Goal: Transaction & Acquisition: Purchase product/service

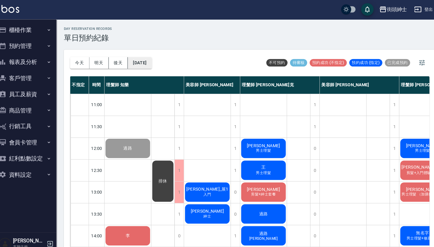
click at [149, 59] on button "2025/09/09" at bounding box center [140, 61] width 23 height 11
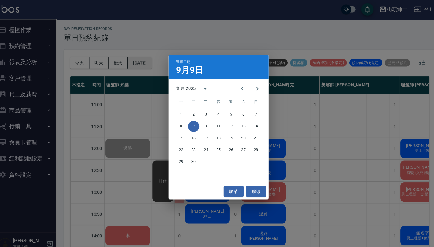
scroll to position [119, 43]
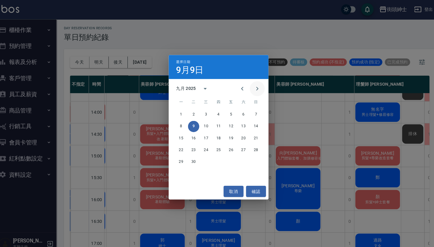
click at [251, 86] on icon "Next month" at bounding box center [254, 86] width 7 height 7
click at [224, 124] on button "10" at bounding box center [229, 122] width 11 height 11
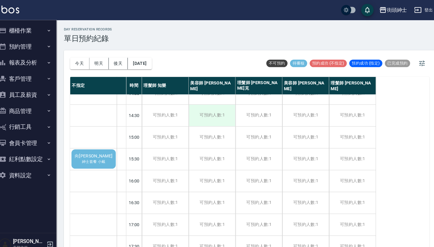
scroll to position [143, 0]
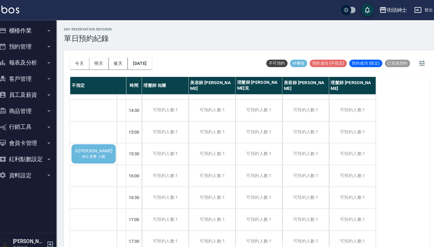
click at [103, 149] on div "向柏威 紳士套餐 小戴" at bounding box center [96, 148] width 45 height 20
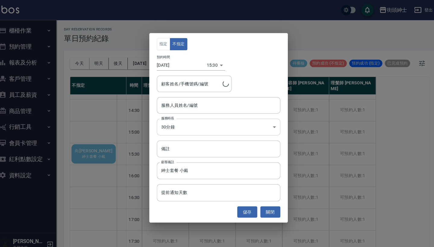
type input "向柏威/0970388301"
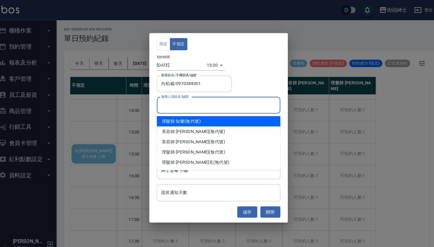
click at [176, 103] on input "服務人員姓名/編號" at bounding box center [217, 101] width 114 height 11
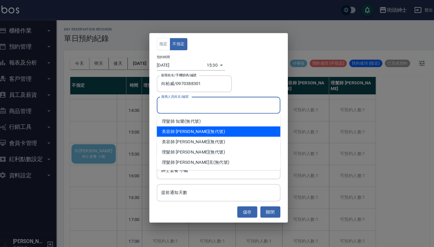
click at [180, 129] on div "美容師 小戴 (無代號)" at bounding box center [216, 127] width 119 height 10
type input "美容師 [PERSON_NAME](無代號)"
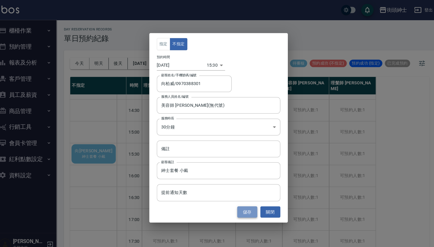
click at [240, 204] on button "儲存" at bounding box center [244, 204] width 19 height 11
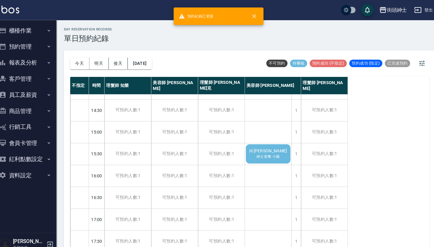
click at [263, 154] on div "向柏威 紳士套餐 小戴" at bounding box center [264, 148] width 45 height 20
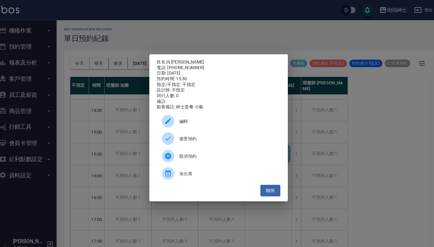
click at [214, 137] on span "接受預約" at bounding box center [225, 134] width 93 height 6
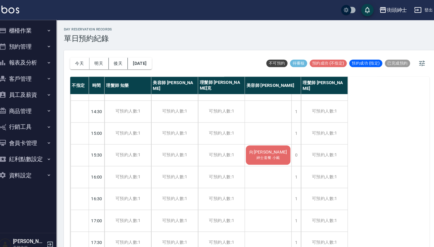
scroll to position [156, 0]
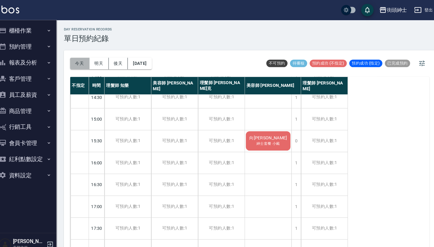
click at [77, 61] on button "今天" at bounding box center [83, 61] width 19 height 11
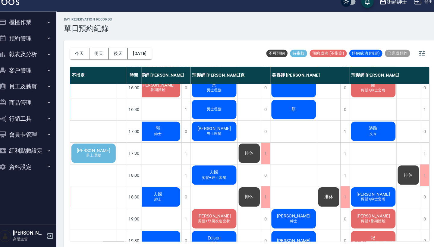
scroll to position [218, 87]
click at [83, 151] on span "[PERSON_NAME]" at bounding box center [96, 153] width 35 height 5
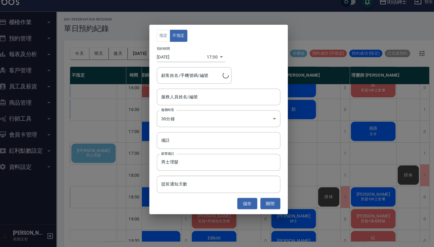
scroll to position [1, 0]
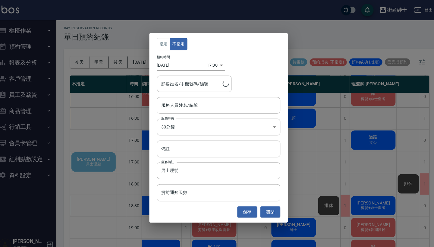
type input "唐道善/0912845082"
click at [190, 99] on input "服務人員姓名/編號" at bounding box center [217, 101] width 114 height 11
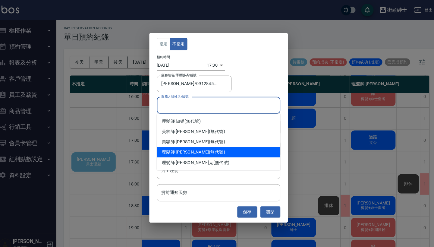
click at [187, 151] on div "理髮師 eric (無代號)" at bounding box center [216, 147] width 119 height 10
type input "理髮師 eric(無代號)"
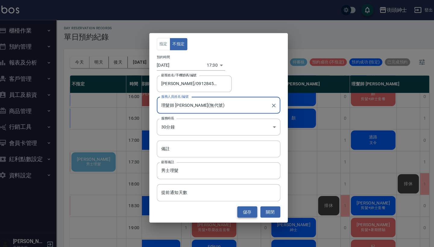
click at [241, 204] on button "儲存" at bounding box center [244, 204] width 19 height 11
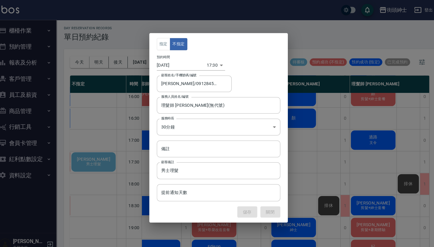
scroll to position [218, 51]
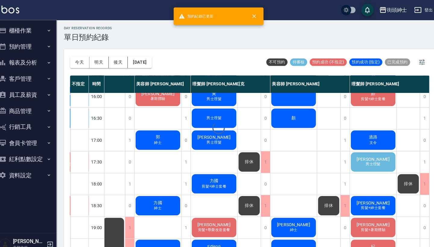
click at [364, 155] on span "[PERSON_NAME]" at bounding box center [366, 153] width 35 height 5
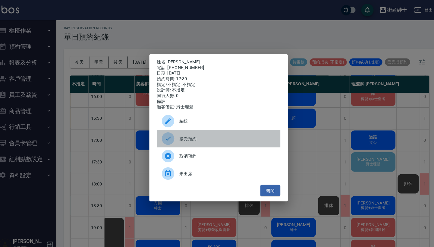
click at [201, 134] on span "接受預約" at bounding box center [225, 134] width 93 height 6
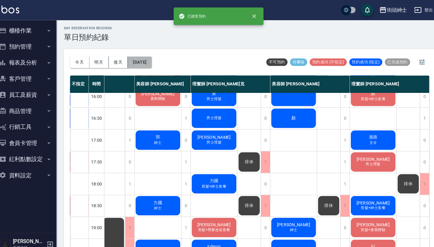
click at [136, 60] on button "[DATE]" at bounding box center [140, 60] width 23 height 11
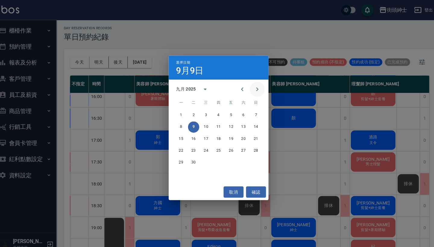
click at [251, 85] on icon "Next month" at bounding box center [254, 86] width 7 height 7
click at [225, 121] on button "10" at bounding box center [229, 122] width 11 height 11
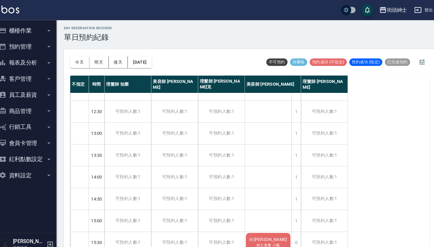
scroll to position [114, 0]
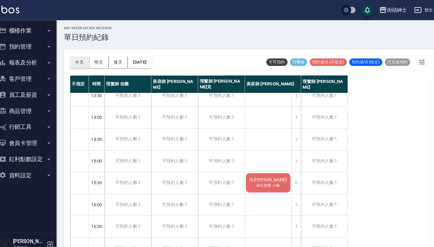
click at [80, 61] on button "今天" at bounding box center [83, 60] width 19 height 11
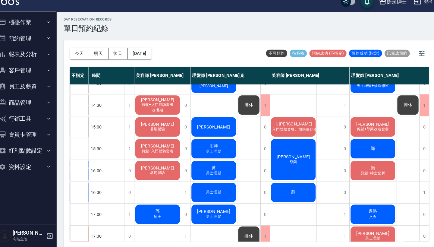
scroll to position [137, 49]
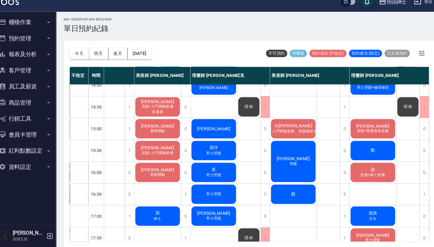
click at [279, 127] on span "向[PERSON_NAME]" at bounding box center [289, 129] width 39 height 5
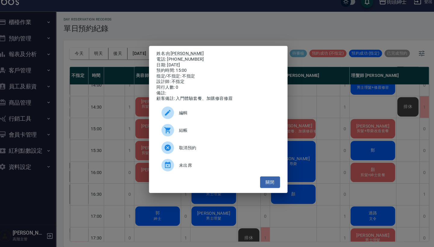
scroll to position [1, 0]
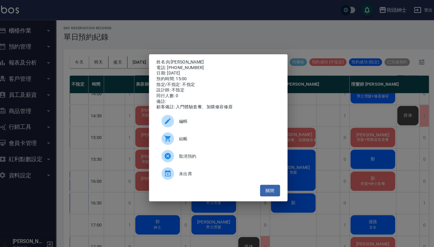
click at [210, 135] on span "結帳" at bounding box center [225, 134] width 93 height 6
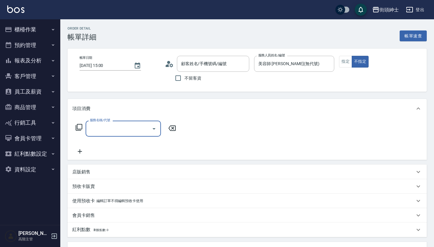
type input "向柏威/0970388301/null"
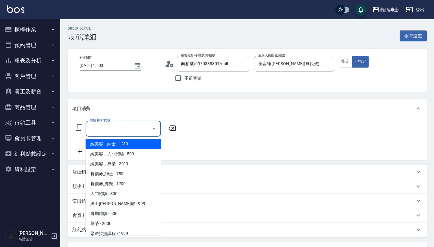
click at [138, 132] on input "服務名稱/代號" at bounding box center [118, 128] width 61 height 11
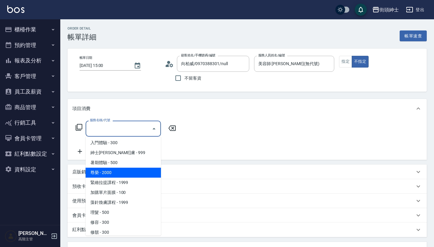
scroll to position [45, 0]
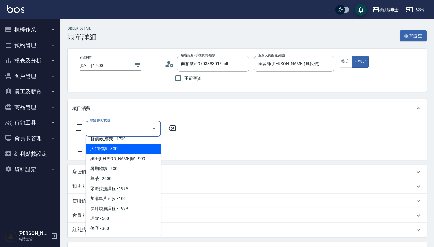
click at [141, 151] on span "入門體驗 - 300" at bounding box center [123, 149] width 75 height 10
type input "入門體驗"
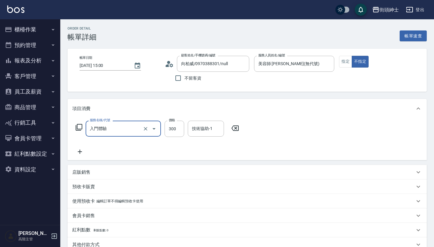
click at [79, 150] on icon at bounding box center [79, 151] width 15 height 7
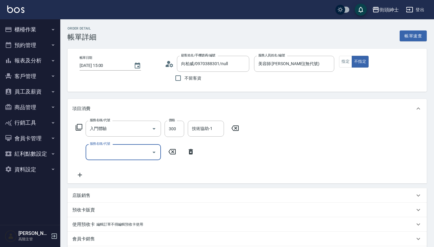
click at [102, 151] on input "服務名稱/代號" at bounding box center [118, 152] width 61 height 11
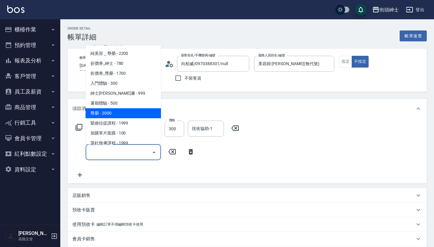
scroll to position [29, 0]
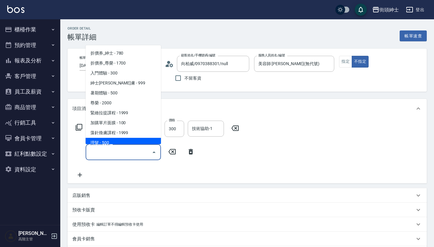
click at [204, 191] on div "店販銷售" at bounding box center [247, 195] width 359 height 14
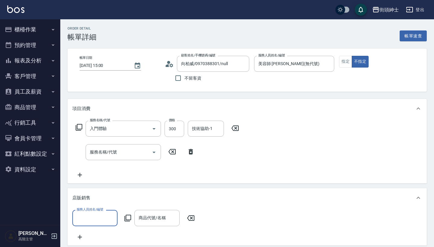
scroll to position [5, 0]
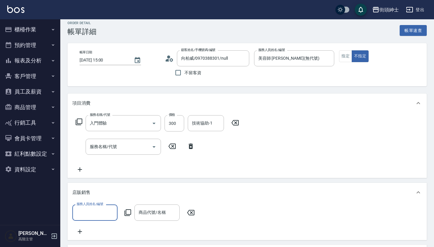
click at [105, 219] on div "服務人員姓名/編號" at bounding box center [94, 212] width 45 height 16
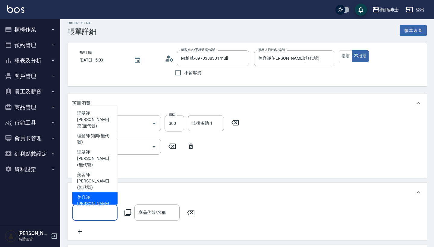
click at [97, 194] on span "美容師 小戴 (無代號)" at bounding box center [95, 203] width 36 height 19
type input "美容師 [PERSON_NAME](無代號)"
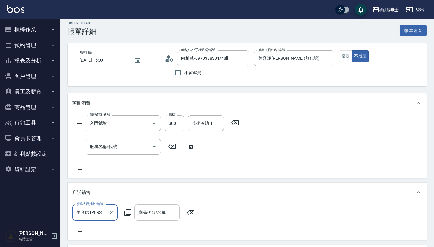
click at [160, 209] on div "商品代號/名稱 商品代號/名稱" at bounding box center [156, 212] width 45 height 16
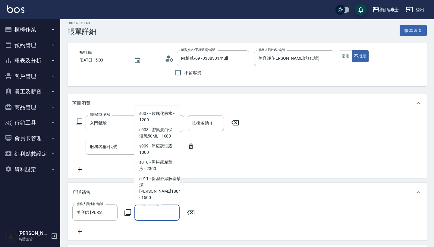
scroll to position [230, 0]
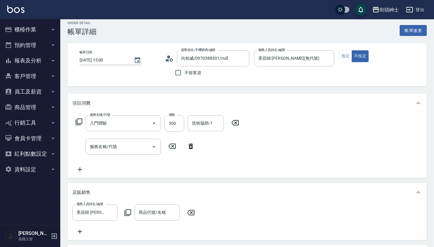
click at [224, 168] on div "服務名稱/代號 入門體驗 服務名稱/代號 價格 300 價格 技術協助-1 技術協助-1 服務名稱/代號 服務名稱/代號" at bounding box center [157, 144] width 170 height 58
click at [117, 154] on div "服務名稱/代號" at bounding box center [123, 147] width 75 height 16
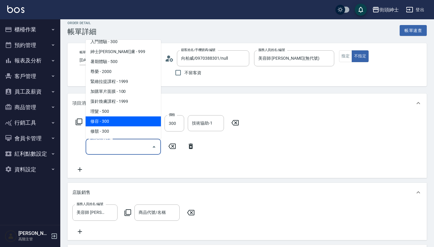
scroll to position [55, 0]
click at [124, 123] on span "修容 - 300" at bounding box center [123, 121] width 75 height 10
type input "修容(A03)"
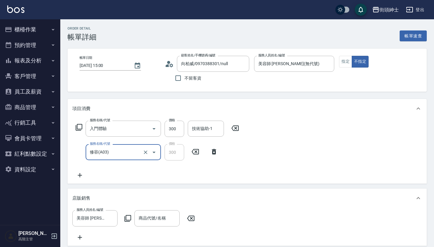
scroll to position [0, 0]
click at [176, 132] on input "300" at bounding box center [175, 129] width 20 height 16
click at [121, 128] on input "入門體驗" at bounding box center [114, 128] width 53 height 11
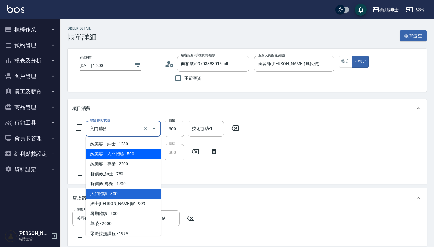
click at [141, 156] on span "純美容＿入門體驗 - 500" at bounding box center [123, 154] width 75 height 10
type input "純美容＿入門體驗"
type input "500"
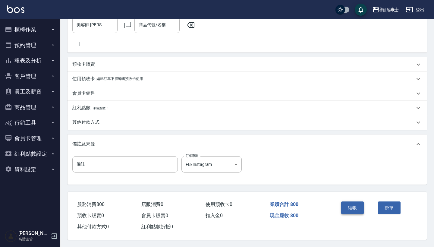
scroll to position [201, 0]
click at [354, 209] on button "結帳" at bounding box center [352, 207] width 23 height 13
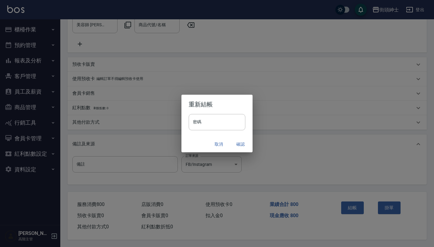
click at [242, 145] on button "確認" at bounding box center [240, 144] width 19 height 11
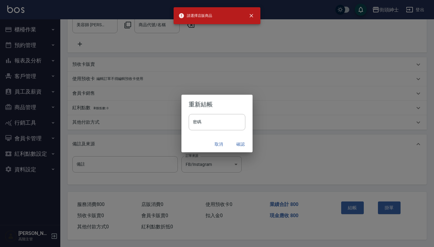
click at [221, 144] on button "取消" at bounding box center [218, 144] width 19 height 11
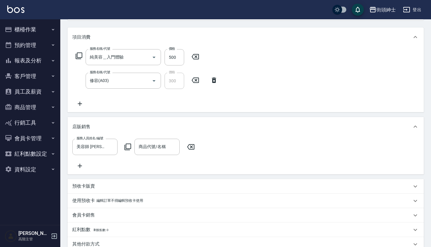
scroll to position [76, 0]
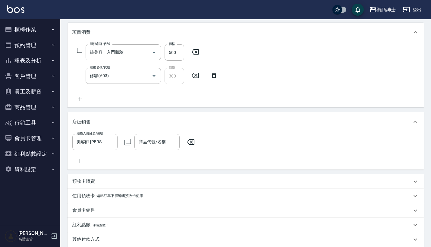
click at [192, 140] on icon at bounding box center [190, 141] width 15 height 7
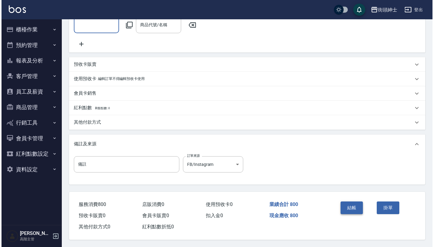
scroll to position [201, 0]
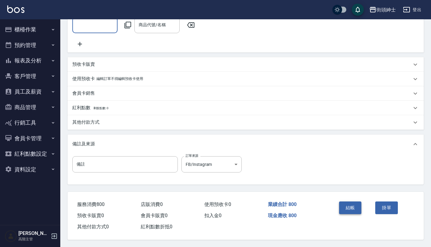
click at [350, 207] on button "結帳" at bounding box center [350, 207] width 23 height 13
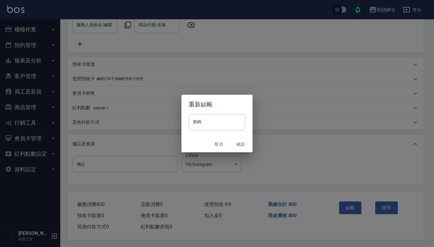
click at [241, 145] on button "確認" at bounding box center [240, 144] width 19 height 11
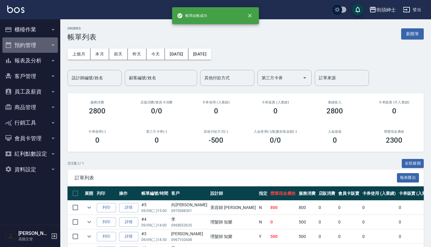
click at [52, 49] on button "預約管理" at bounding box center [29, 45] width 55 height 16
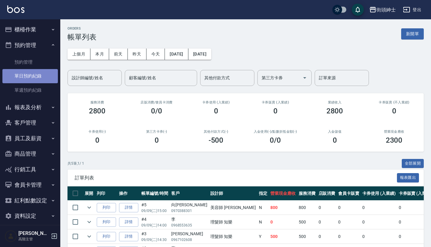
click at [47, 79] on link "單日預約紀錄" at bounding box center [29, 76] width 55 height 14
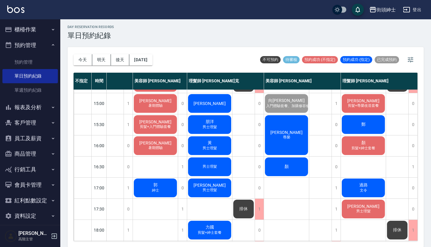
scroll to position [168, 53]
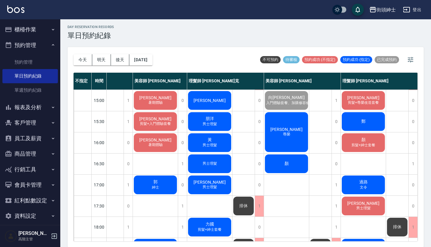
click at [214, 160] on div "男士理髮" at bounding box center [209, 163] width 45 height 20
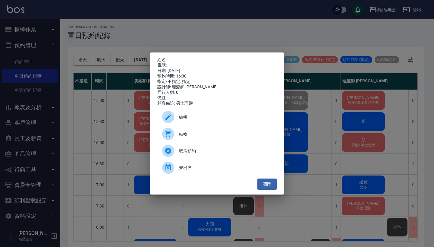
click at [219, 24] on div "姓名: 電話: 日期: 2025/09/09 預約時間: 16:30 指定/不指定: 指定 設計師: 理髮師 Vic 維克 同行人數: 0 備註: 顧客備註:…" at bounding box center [217, 123] width 434 height 247
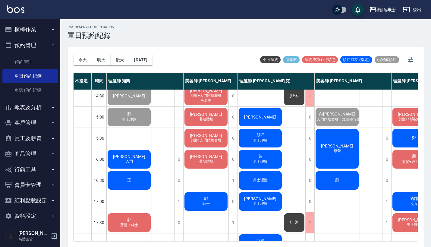
scroll to position [152, 0]
click at [140, 156] on div "黃堃育 入門" at bounding box center [129, 159] width 45 height 20
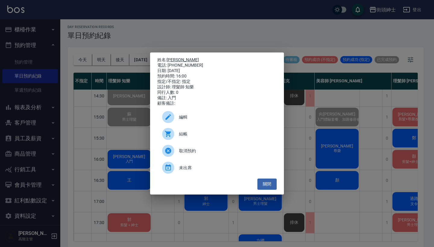
click at [175, 58] on link "[PERSON_NAME]" at bounding box center [183, 59] width 32 height 5
click at [270, 190] on button "關閉" at bounding box center [266, 183] width 19 height 11
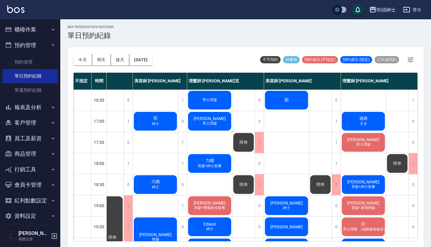
scroll to position [237, 54]
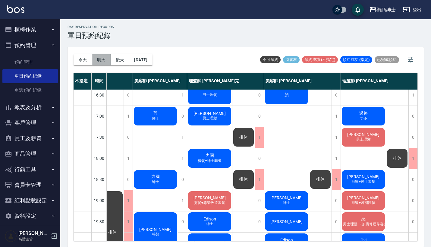
click at [102, 58] on button "明天" at bounding box center [101, 59] width 19 height 11
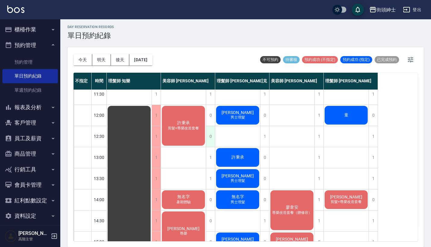
scroll to position [20, 0]
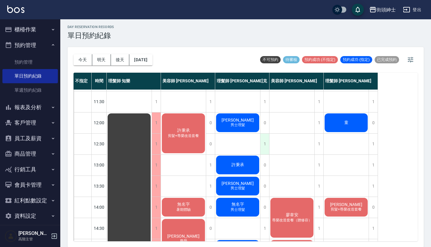
click at [267, 144] on div "1" at bounding box center [264, 144] width 9 height 21
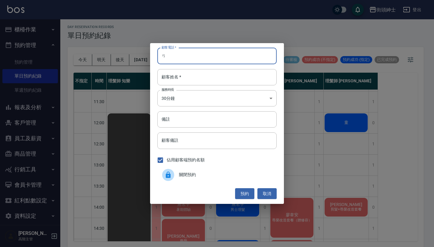
type input "ㄞ"
type input "0916231658"
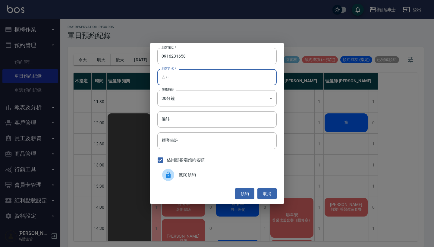
type input "ㄙ"
type input "袁"
click at [246, 195] on button "預約" at bounding box center [244, 193] width 19 height 11
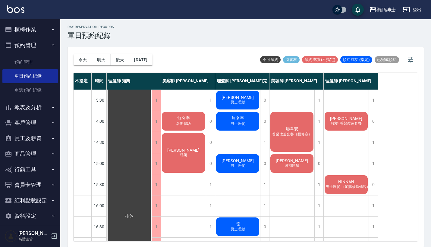
scroll to position [35, 0]
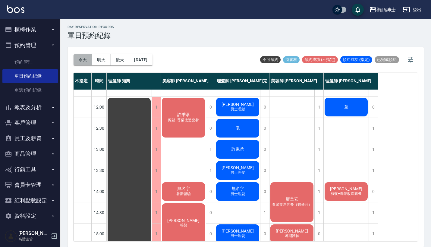
click at [83, 61] on button "今天" at bounding box center [83, 59] width 19 height 11
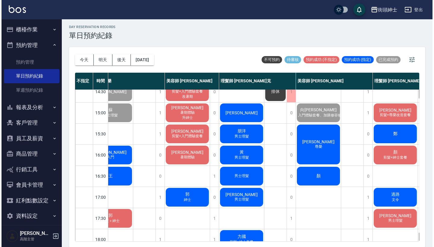
scroll to position [160, 20]
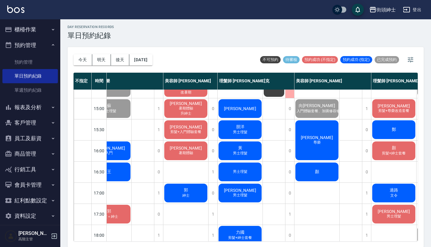
click at [326, 145] on div "柯劭璟 尊榮" at bounding box center [316, 140] width 45 height 42
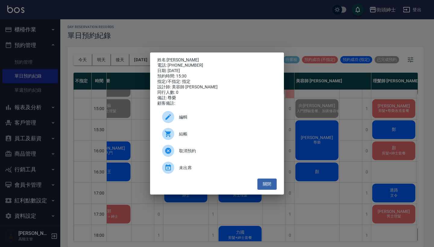
click at [180, 131] on div "結帳" at bounding box center [216, 133] width 119 height 17
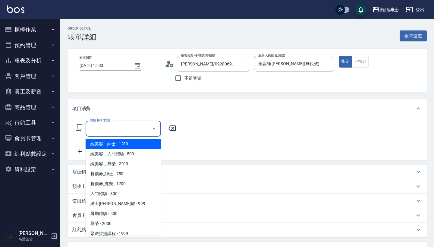
click at [110, 126] on input "服務名稱/代號" at bounding box center [118, 128] width 61 height 11
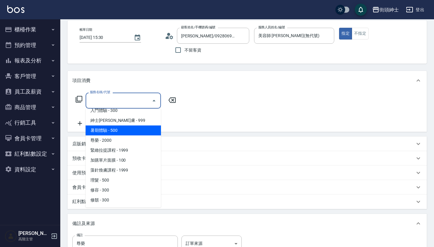
scroll to position [55, 0]
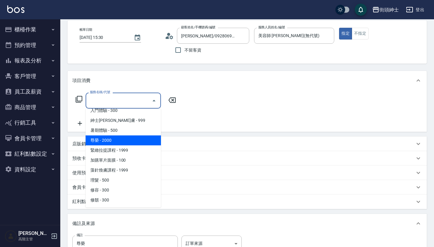
click at [143, 141] on span "尊榮 - 2000" at bounding box center [123, 140] width 75 height 10
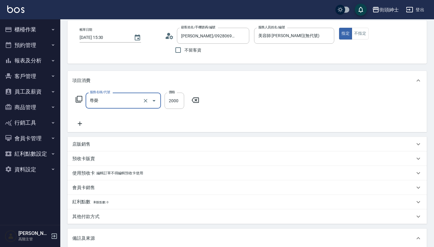
type input "尊榮"
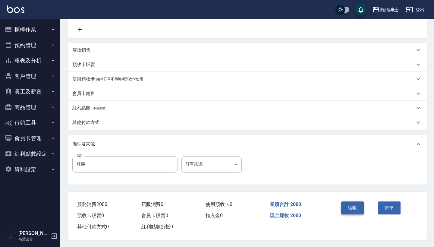
scroll to position [125, 0]
click at [351, 206] on button "結帳" at bounding box center [352, 207] width 23 height 13
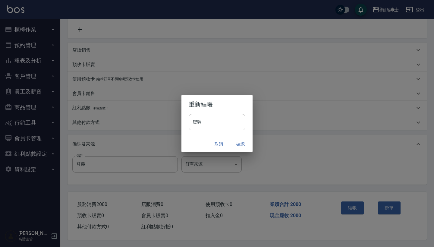
click at [242, 144] on button "確認" at bounding box center [240, 144] width 19 height 11
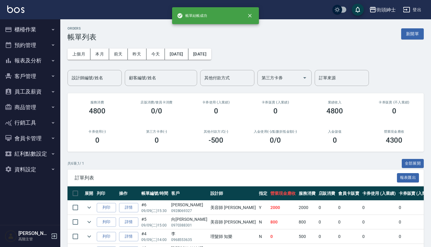
click at [49, 46] on button "預約管理" at bounding box center [29, 45] width 55 height 16
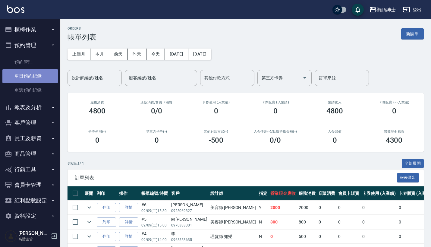
click at [40, 69] on link "單日預約紀錄" at bounding box center [29, 76] width 55 height 14
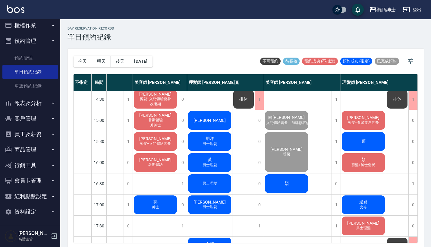
scroll to position [150, 54]
click at [105, 57] on button "明天" at bounding box center [101, 61] width 19 height 11
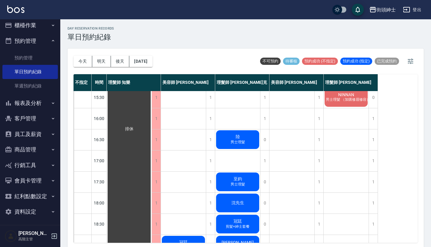
scroll to position [269, 0]
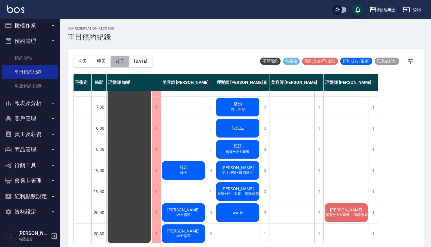
click at [118, 62] on button "後天" at bounding box center [120, 61] width 19 height 11
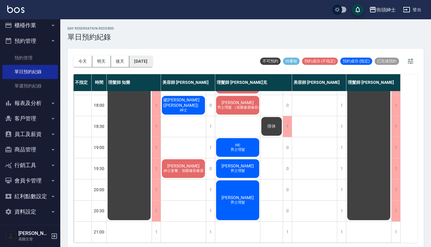
scroll to position [297, 0]
click at [149, 61] on button "2025/09/11" at bounding box center [140, 61] width 23 height 11
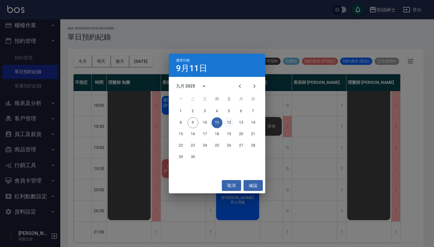
click at [228, 123] on button "12" at bounding box center [229, 122] width 11 height 11
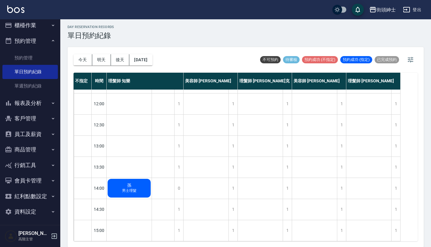
scroll to position [9, 0]
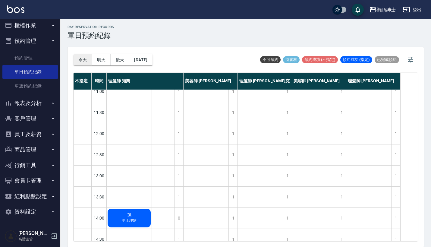
click at [83, 55] on button "今天" at bounding box center [83, 59] width 19 height 11
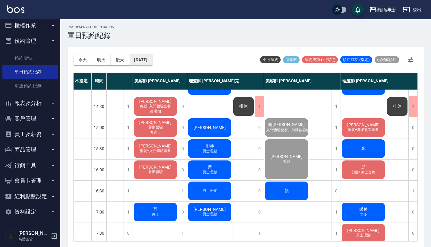
click at [148, 59] on button "[DATE]" at bounding box center [140, 59] width 23 height 11
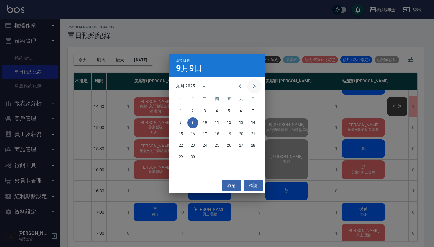
click at [257, 85] on icon "Next month" at bounding box center [254, 86] width 7 height 7
click at [289, 148] on div "選擇日期 9月9日 十月 2025 一 二 三 四 五 六 日 1 2 3 4 5 6 7 8 9 10 11 12 13 14 15 16 17 18 19…" at bounding box center [217, 123] width 434 height 247
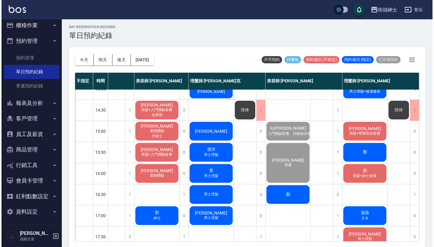
scroll to position [166, 51]
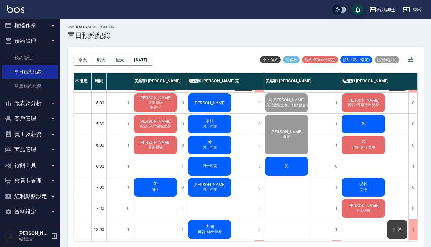
click at [288, 167] on span "顏" at bounding box center [286, 165] width 7 height 5
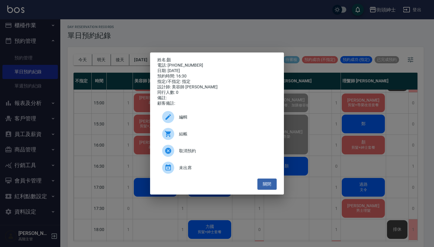
click at [224, 137] on span "結帳" at bounding box center [225, 134] width 93 height 6
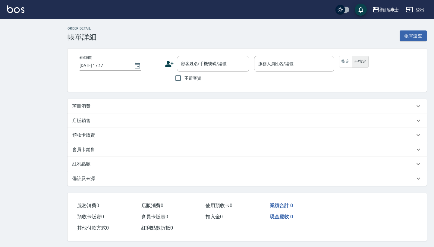
click at [199, 104] on div "項目消費" at bounding box center [243, 106] width 342 height 6
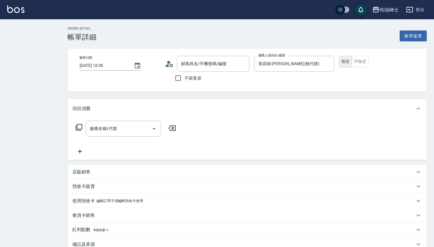
type input "[DATE] 16:30"
type input "美容師 [PERSON_NAME](無代號)"
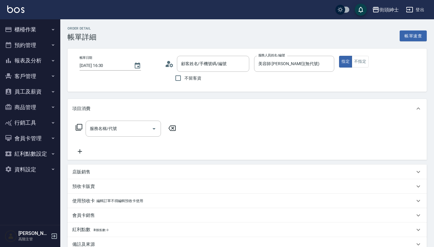
click at [114, 140] on div "服務名稱/代號 服務名稱/代號" at bounding box center [125, 138] width 107 height 34
type input "顏/0927888969/null"
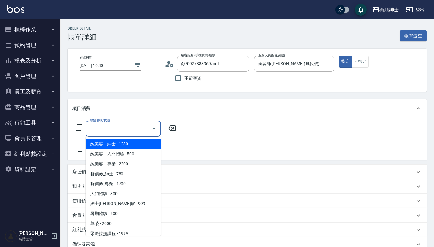
click at [123, 128] on input "服務名稱/代號" at bounding box center [118, 128] width 61 height 11
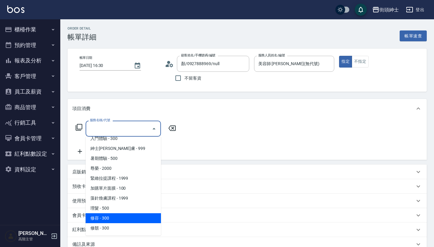
scroll to position [55, 0]
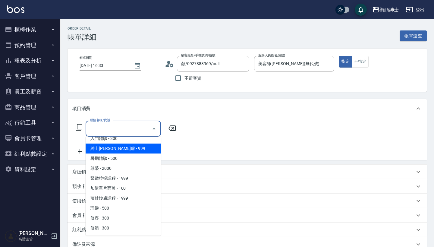
click at [140, 149] on span "紳士[PERSON_NAME]膚 - 999" at bounding box center [123, 148] width 75 height 10
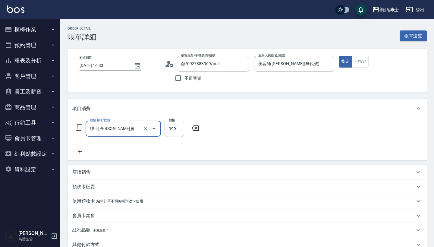
type input "紳士[PERSON_NAME]膚"
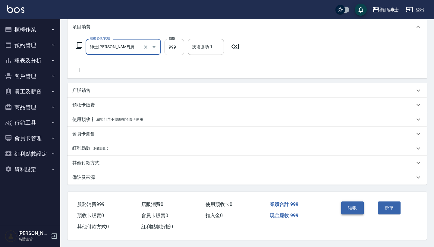
scroll to position [84, 0]
click at [357, 208] on button "結帳" at bounding box center [352, 207] width 23 height 13
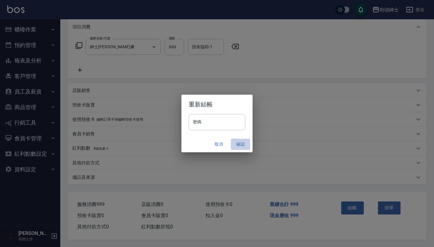
click at [237, 143] on button "確認" at bounding box center [240, 144] width 19 height 11
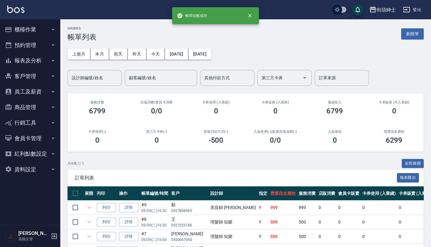
click at [44, 41] on button "預約管理" at bounding box center [29, 45] width 55 height 16
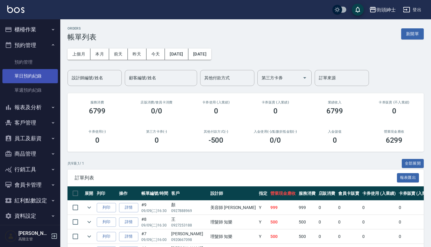
click at [43, 80] on link "單日預約紀錄" at bounding box center [29, 76] width 55 height 14
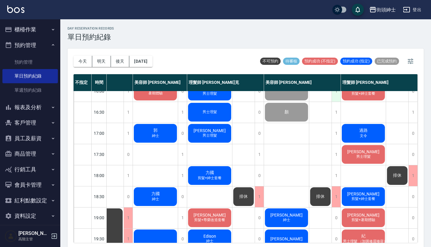
scroll to position [222, 54]
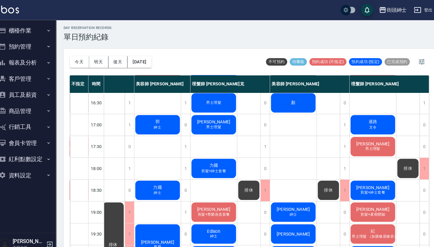
scroll to position [231, 49]
